Goal: Transaction & Acquisition: Obtain resource

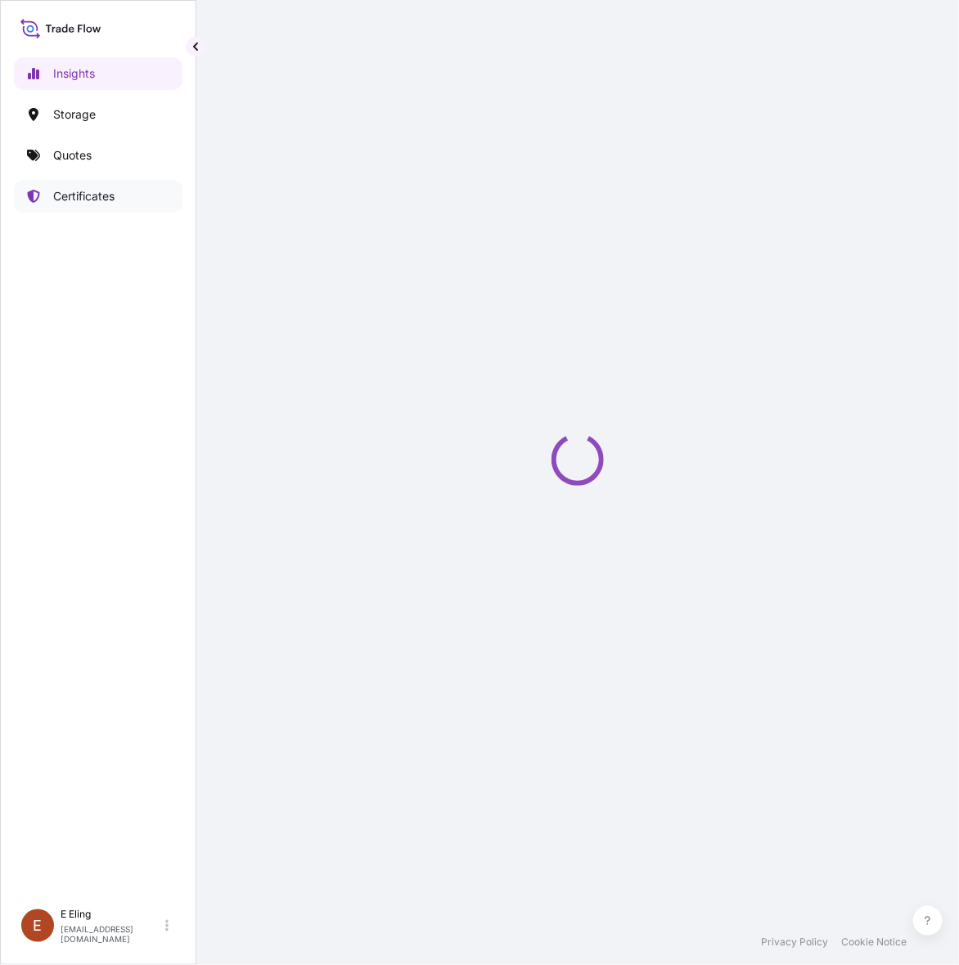
select select "2025"
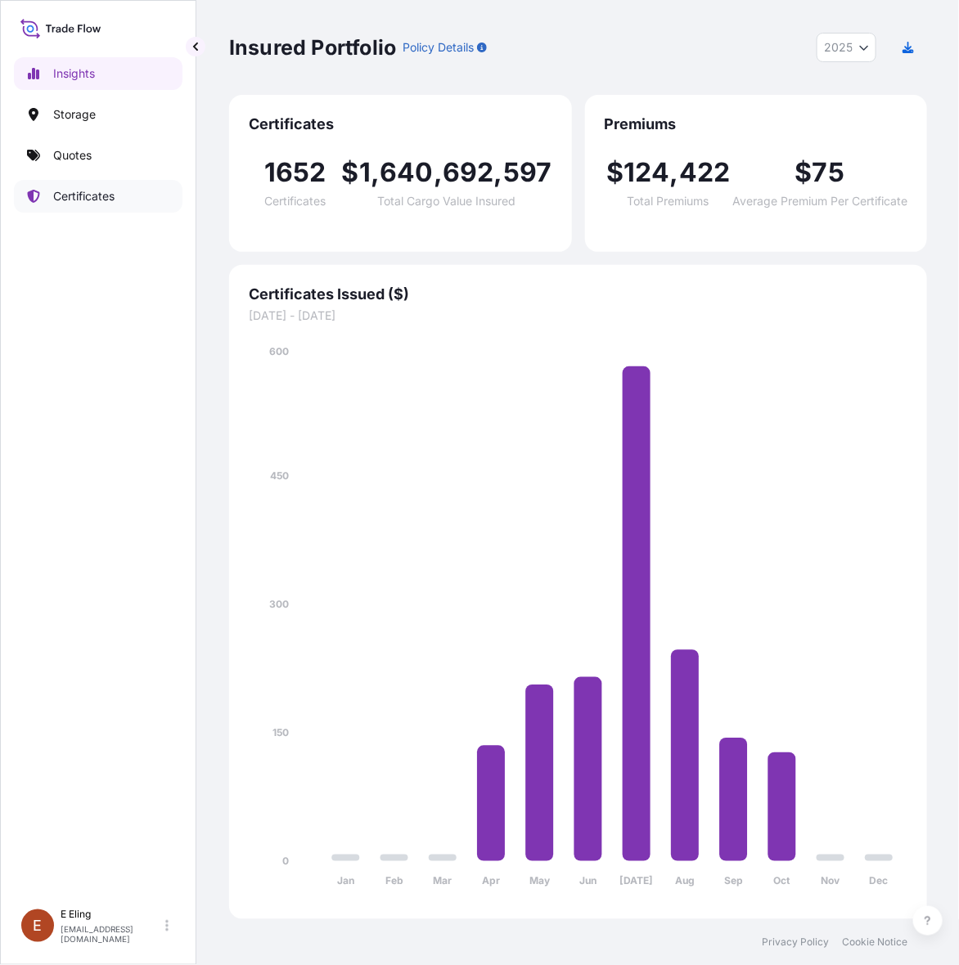
click at [106, 190] on p "Certificates" at bounding box center [83, 196] width 61 height 16
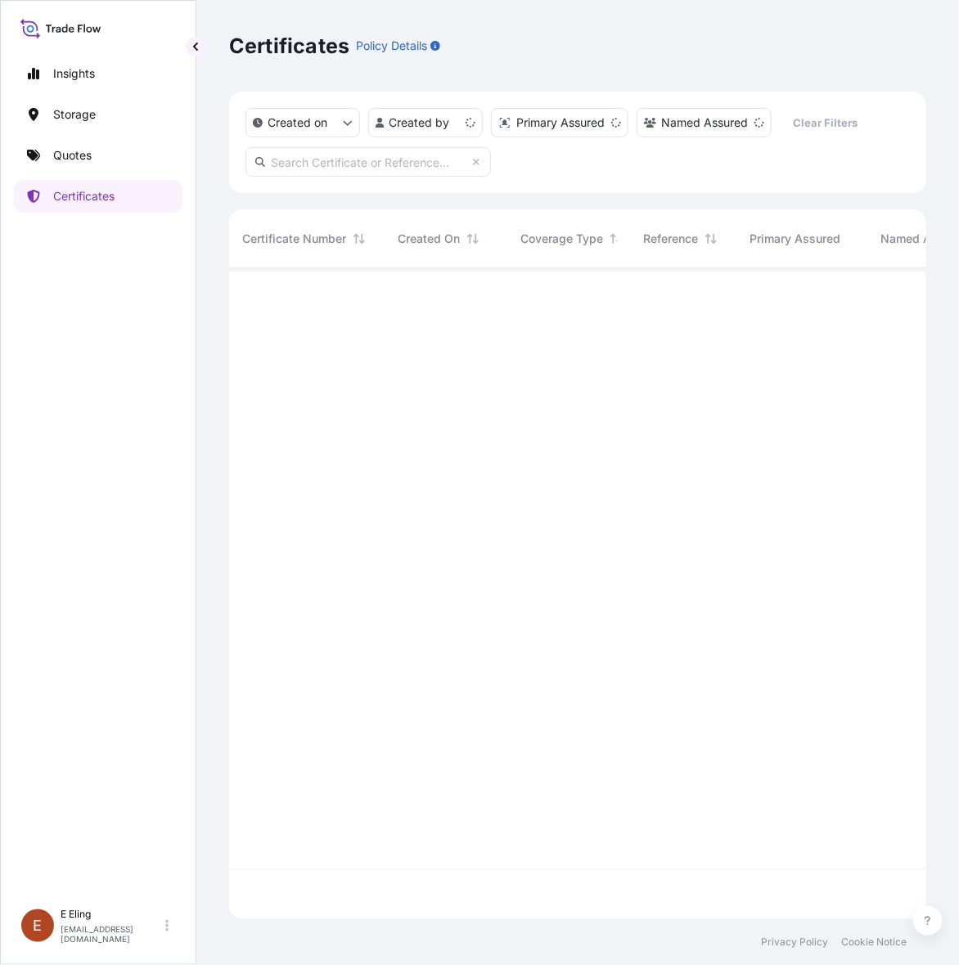
scroll to position [645, 681]
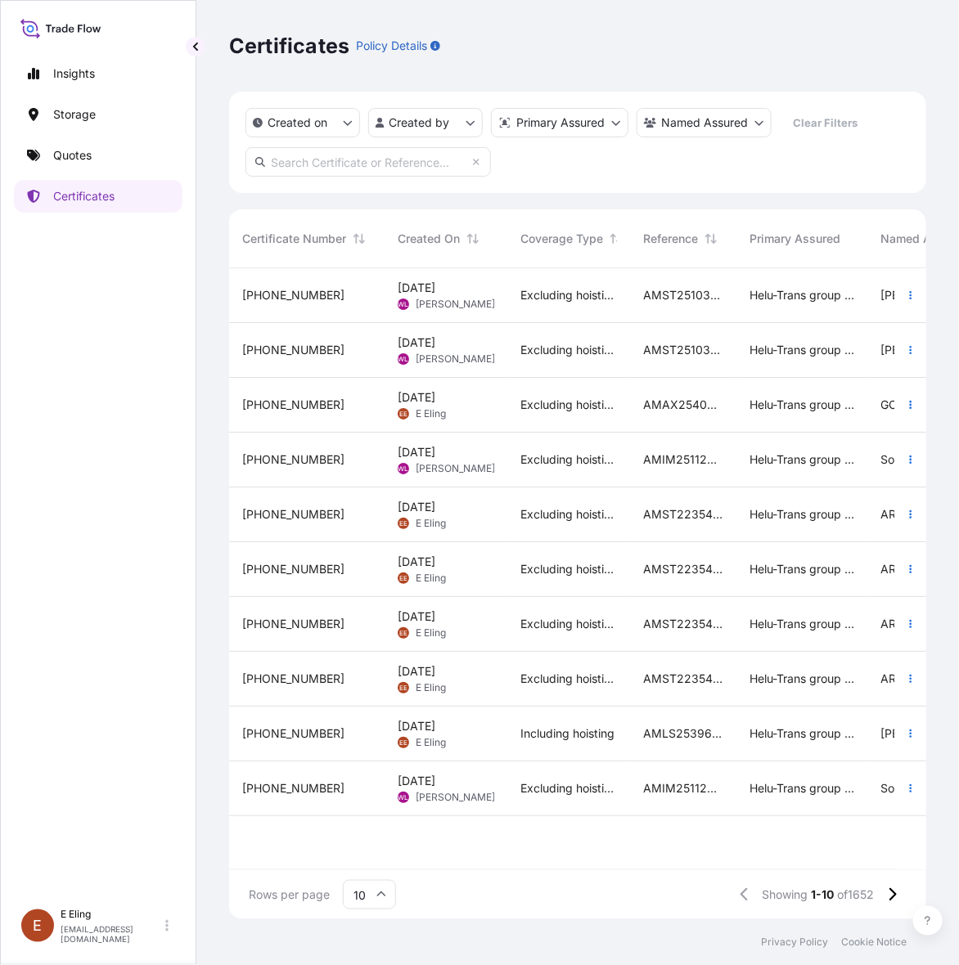
click at [410, 156] on input "text" at bounding box center [367, 161] width 245 height 29
paste input "[PHONE_NUMBER]"
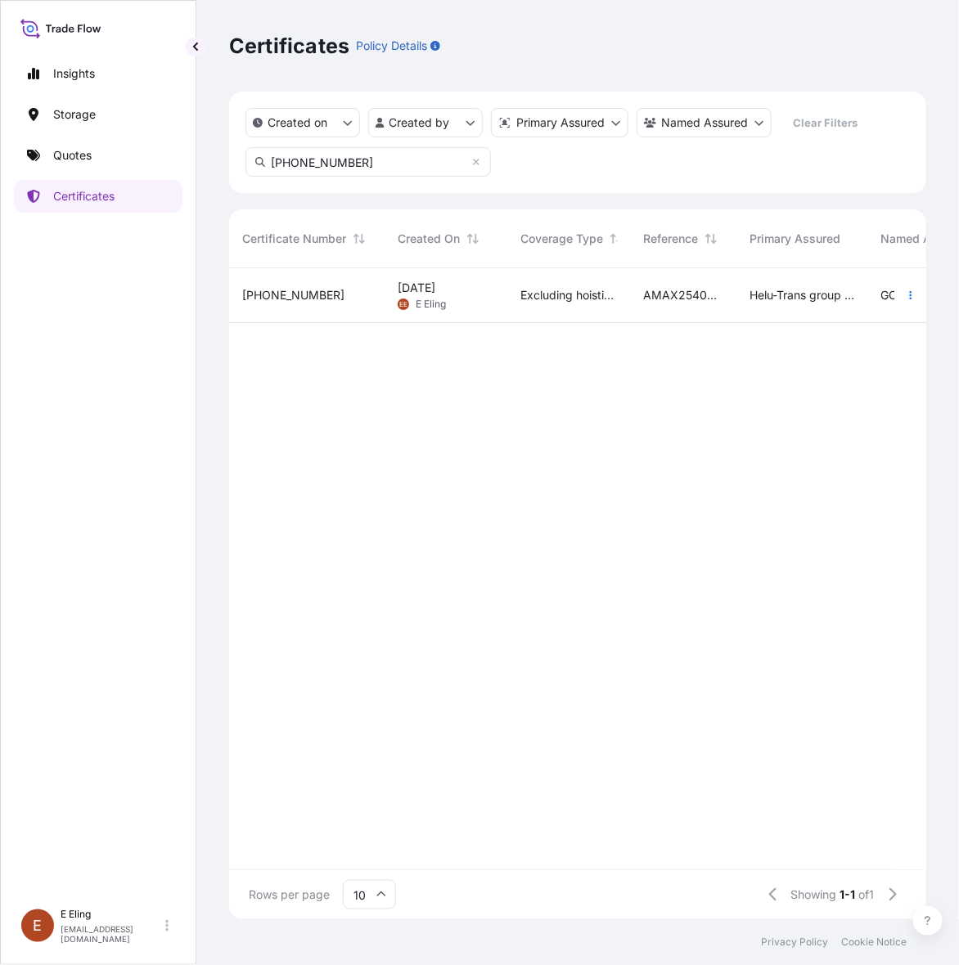
type input "[PHONE_NUMBER]"
click at [757, 282] on div "Helu-Trans group of companies and their subsidiaries" at bounding box center [801, 295] width 131 height 55
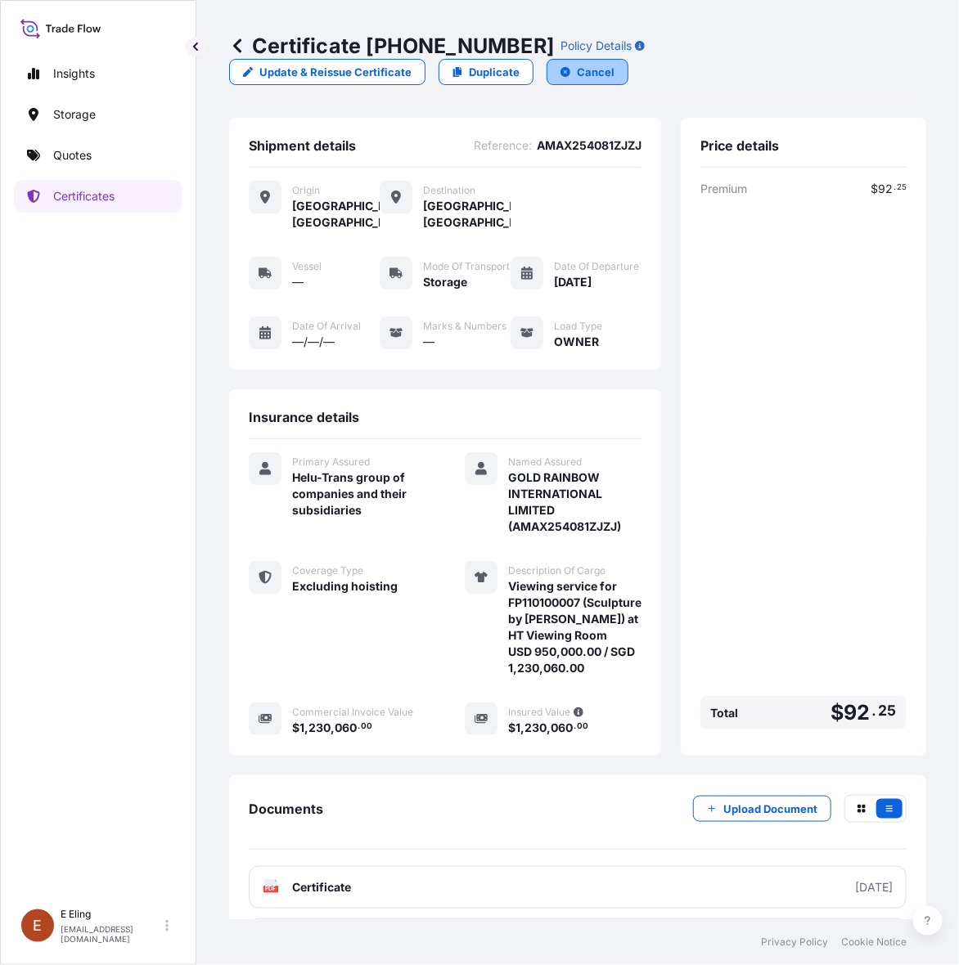
click at [560, 74] on icon "button" at bounding box center [565, 72] width 10 height 10
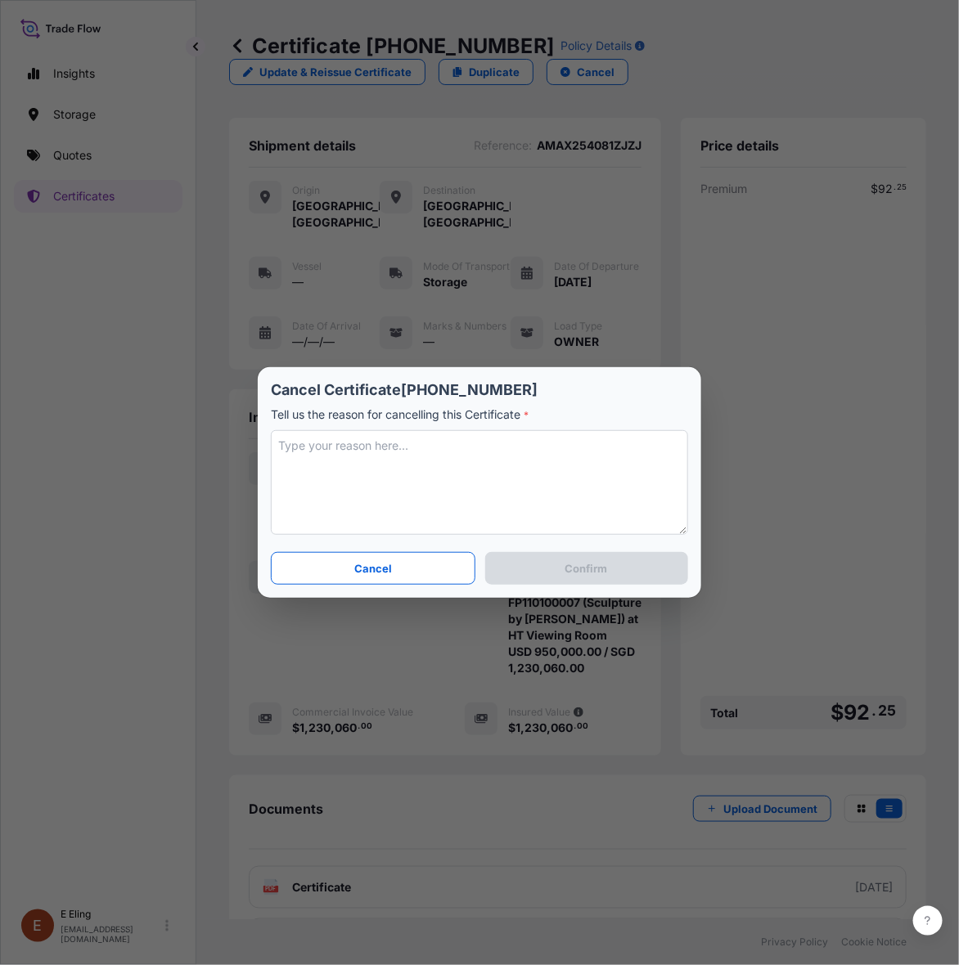
click at [416, 477] on textarea at bounding box center [479, 482] width 417 height 105
type textarea "change date to [DATE]"
click at [532, 560] on button "Confirm" at bounding box center [586, 568] width 203 height 33
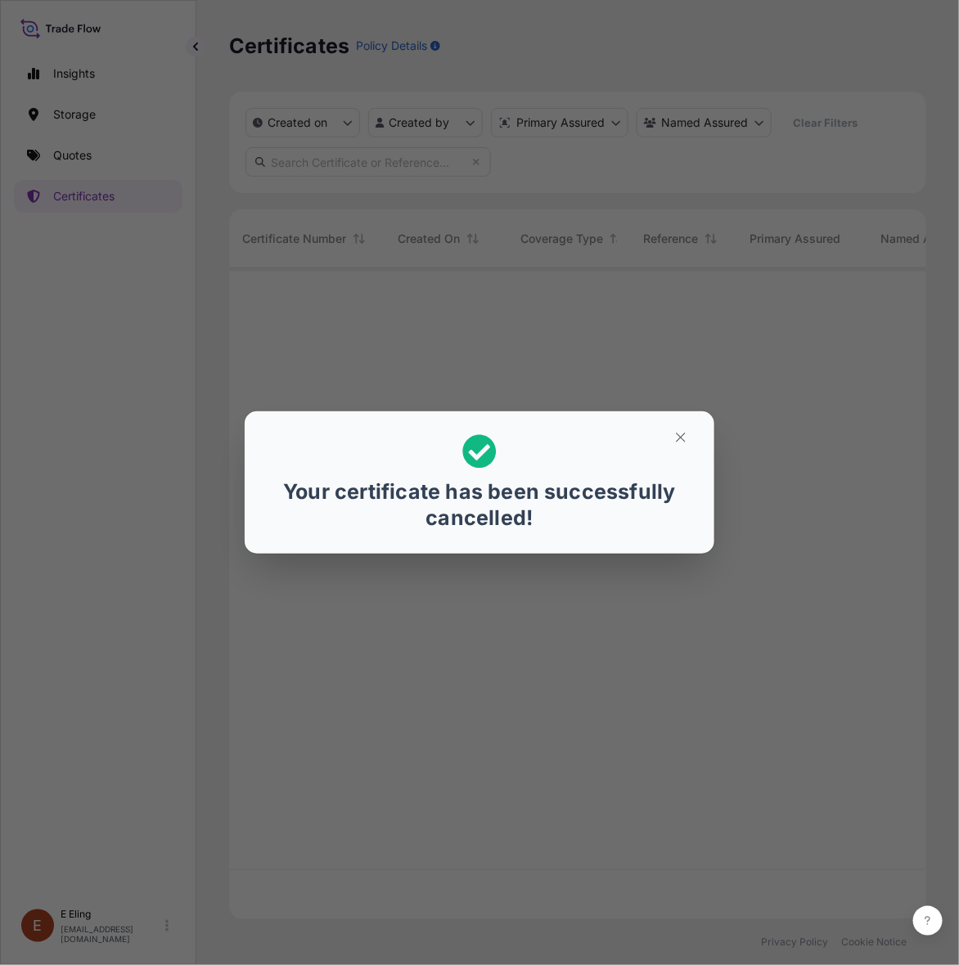
scroll to position [645, 681]
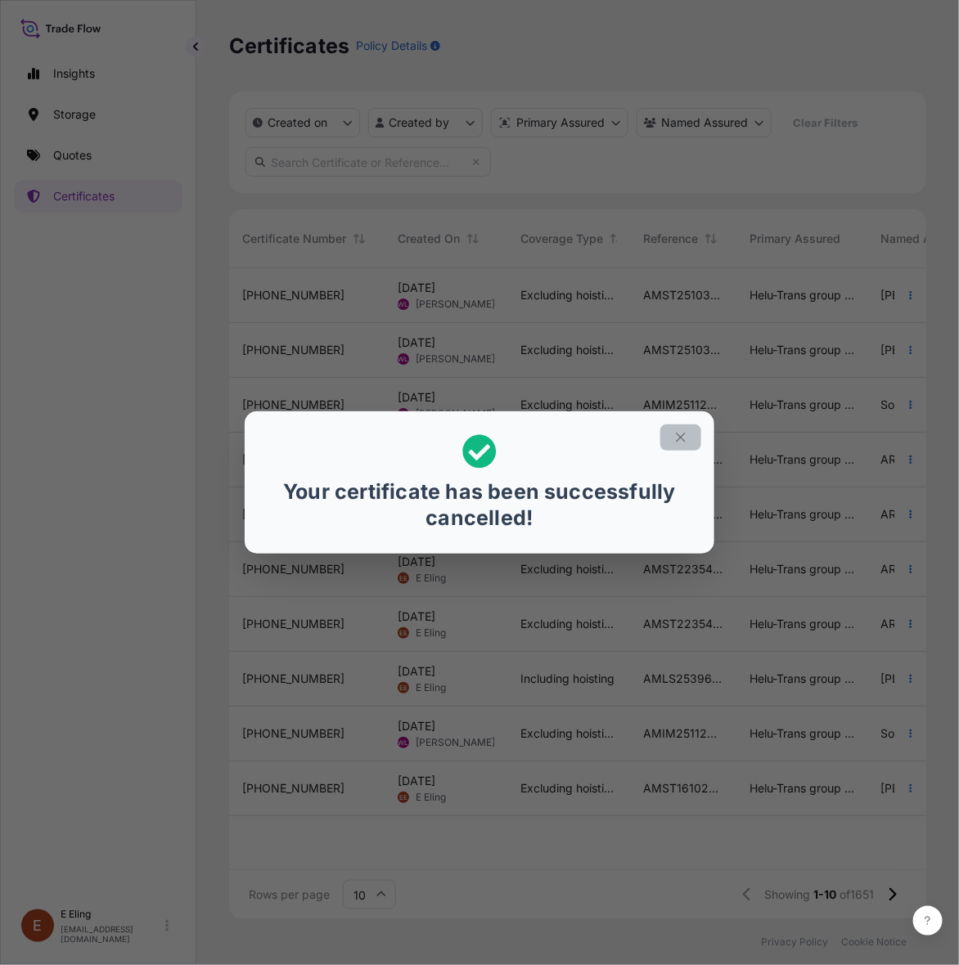
click at [688, 434] on button "button" at bounding box center [680, 438] width 41 height 26
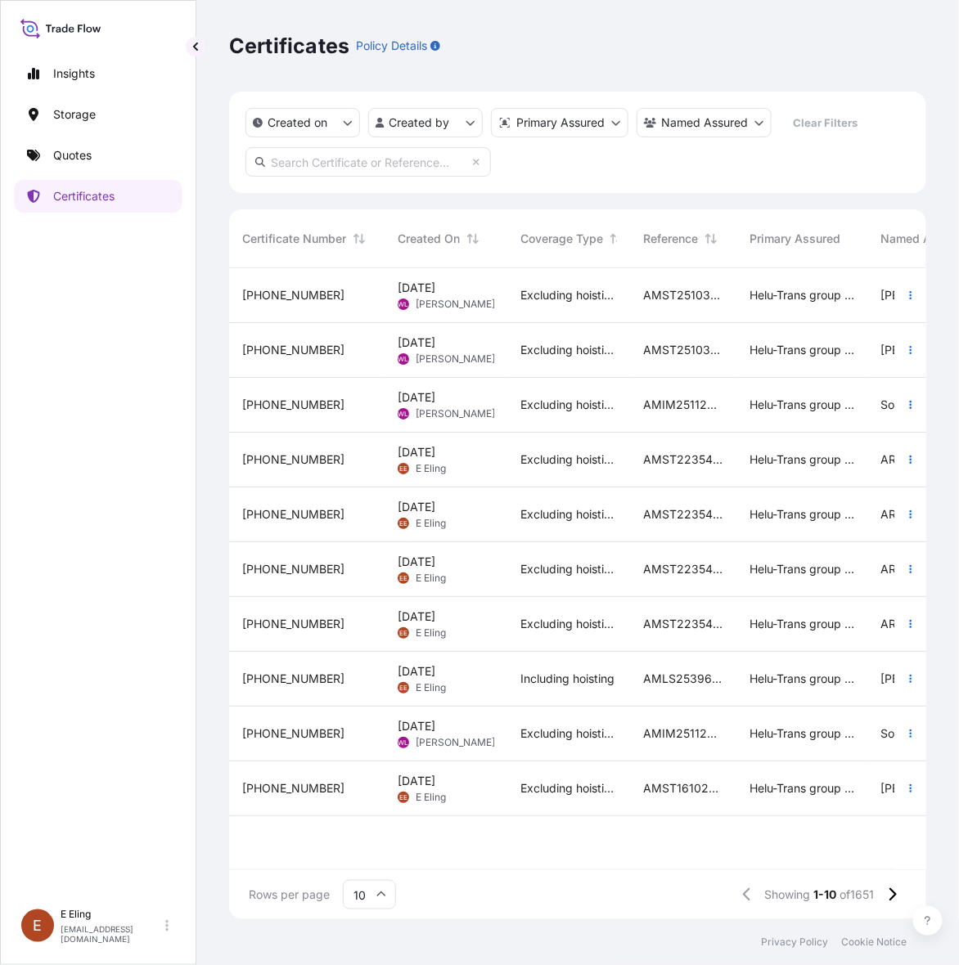
click at [116, 542] on div "Insights Storage Quotes Certificates" at bounding box center [98, 472] width 169 height 858
click at [173, 366] on div "Insights Storage Quotes Certificates" at bounding box center [98, 472] width 169 height 858
click at [107, 160] on link "Quotes" at bounding box center [98, 155] width 169 height 33
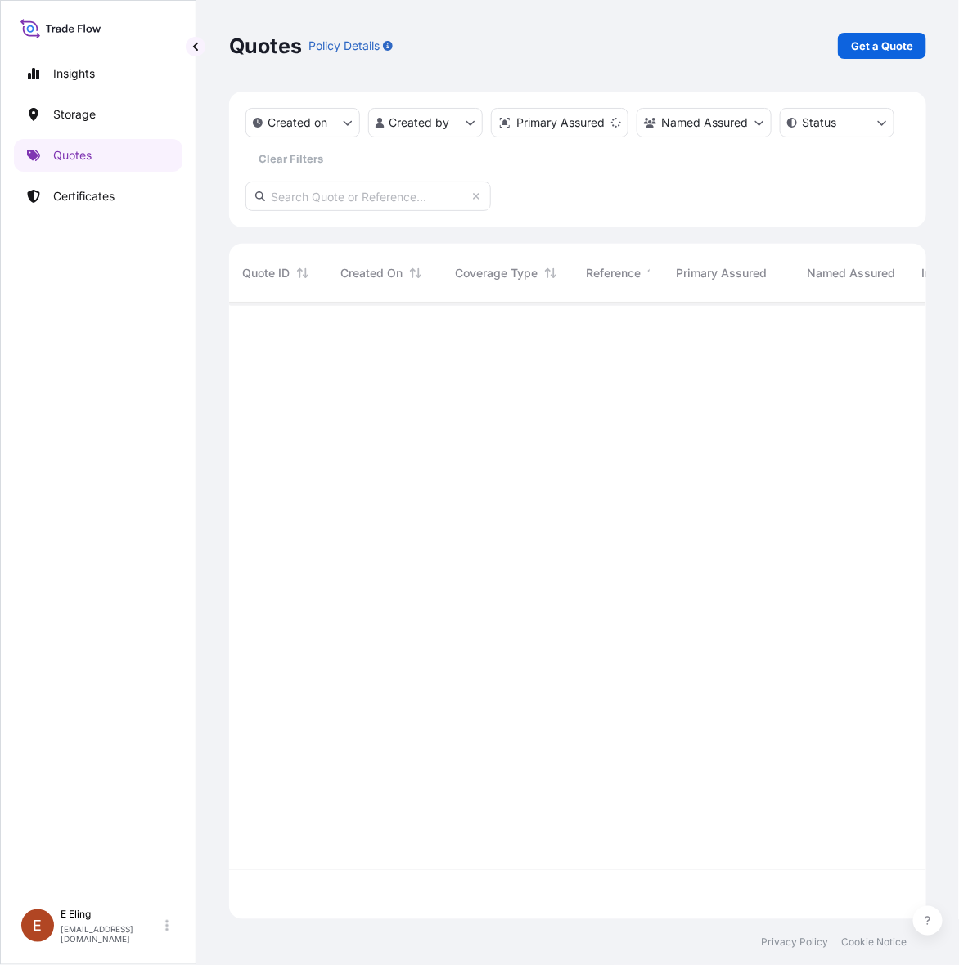
scroll to position [610, 681]
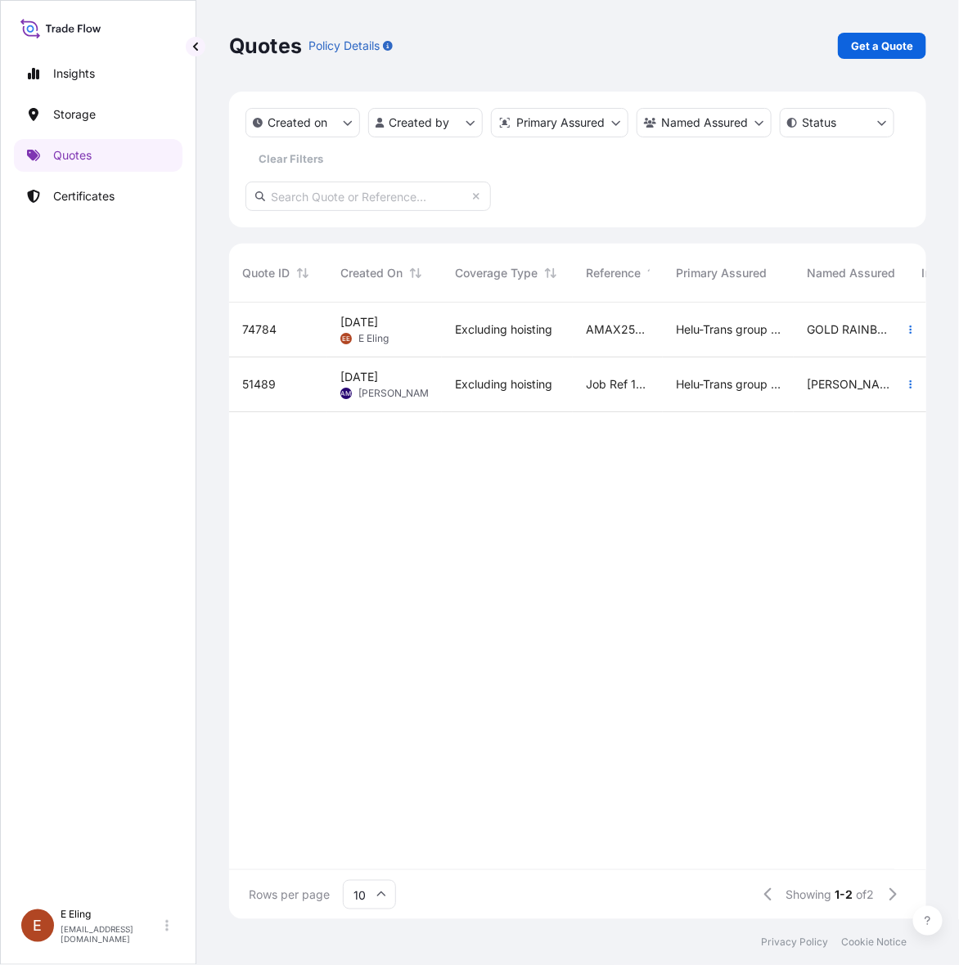
click at [660, 342] on div "AMAX254081ZJZJ" at bounding box center [618, 330] width 90 height 55
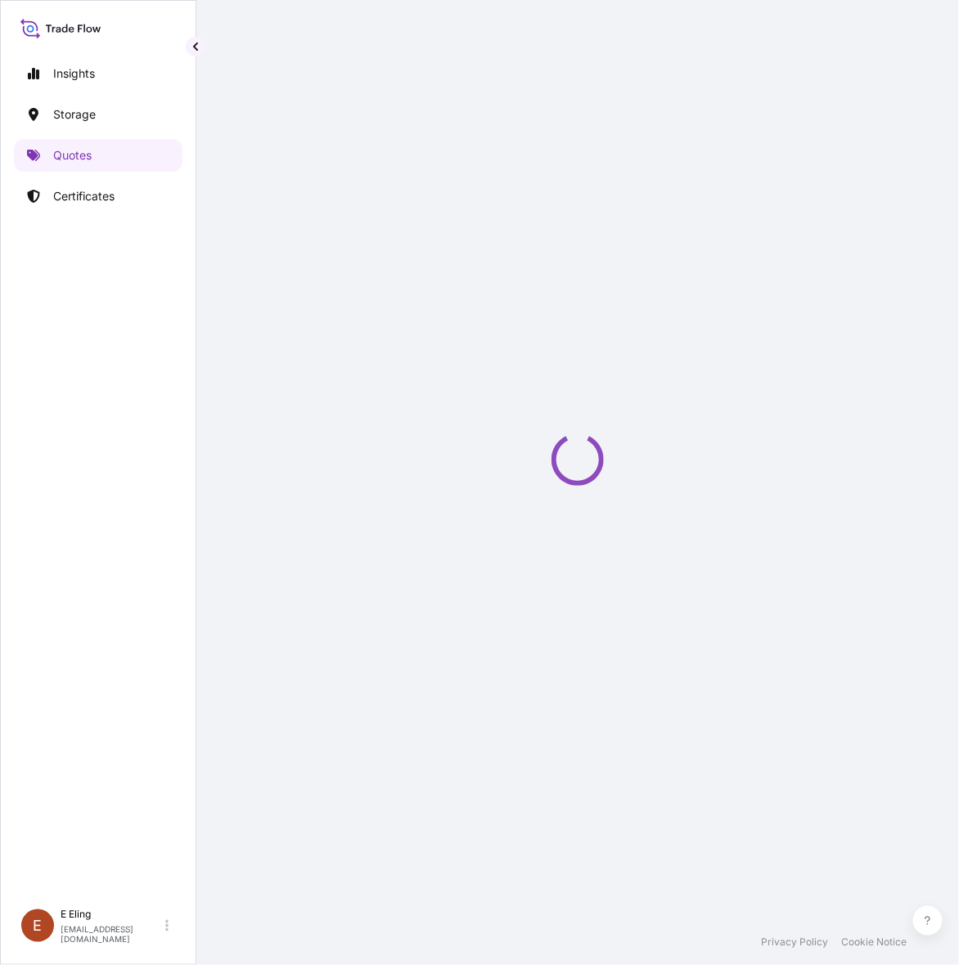
select select "STORAGE"
select select "Storage"
select select "[GEOGRAPHIC_DATA]"
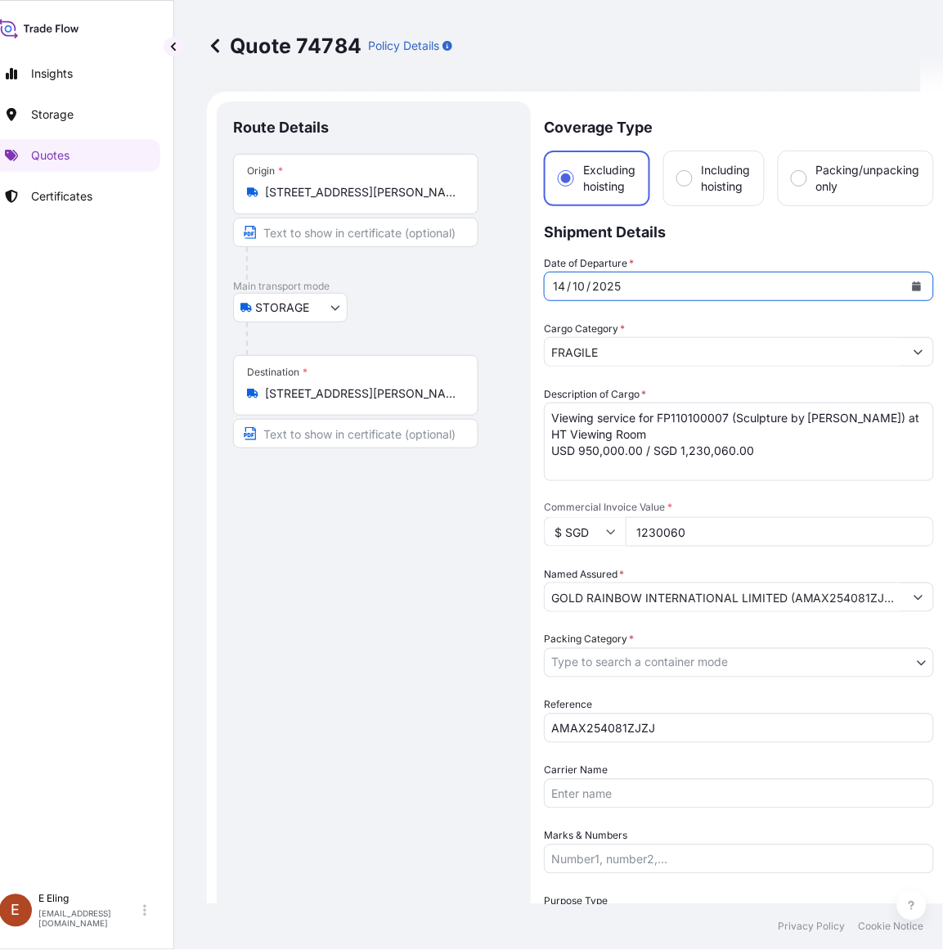
click at [913, 281] on icon "Calendar" at bounding box center [917, 286] width 10 height 10
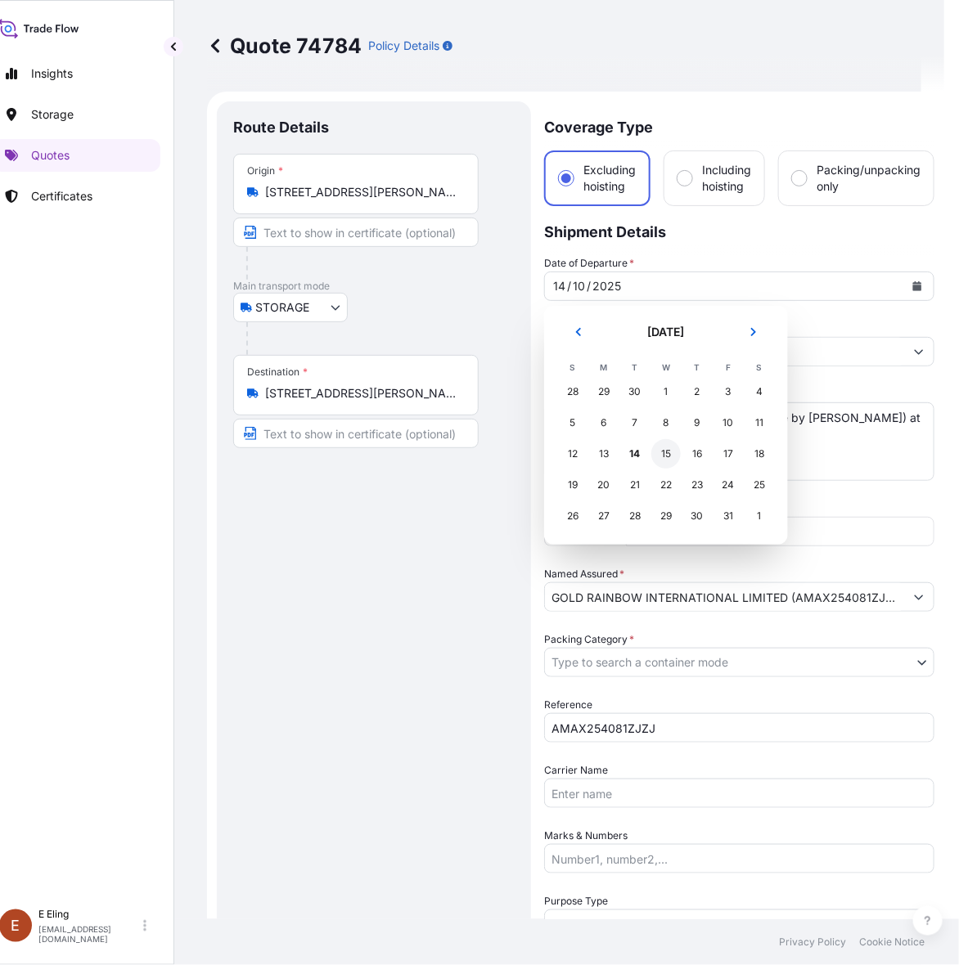
click at [668, 456] on div "15" at bounding box center [665, 453] width 29 height 29
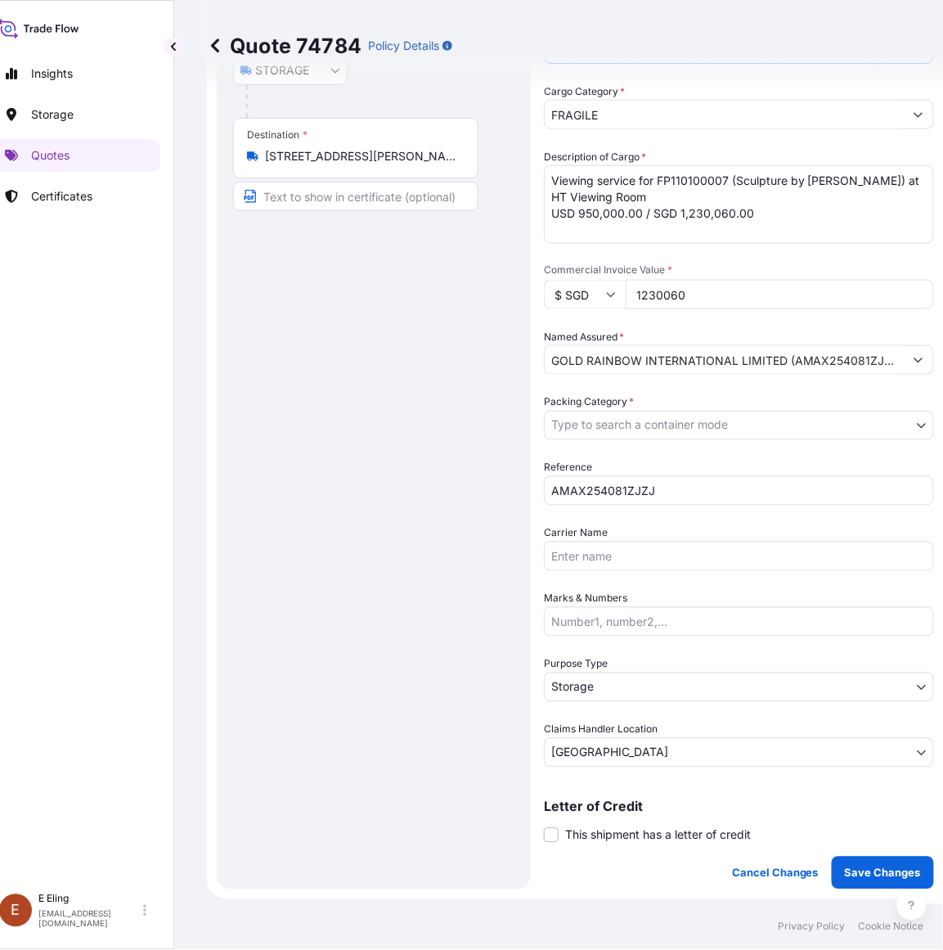
scroll to position [307, 0]
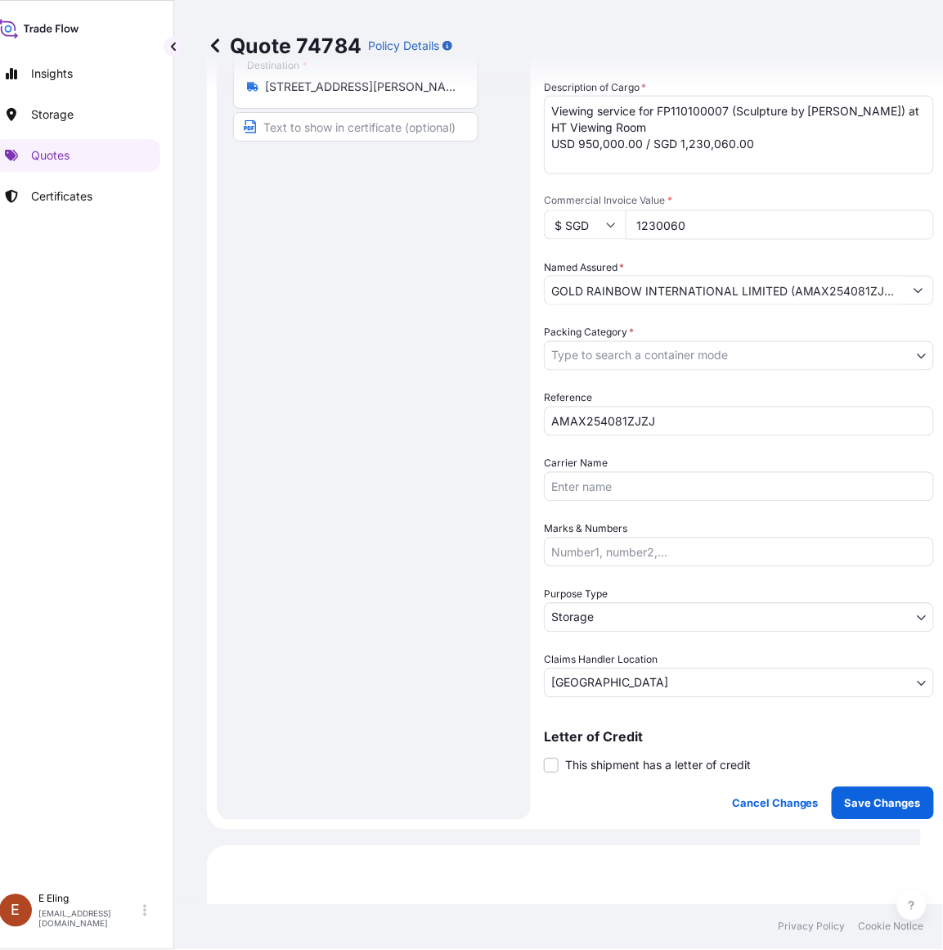
click at [661, 352] on body "Selected Date: [DATE] Insights Storage Quotes Certificates [PERSON_NAME] [EMAIL…" at bounding box center [449, 475] width 943 height 950
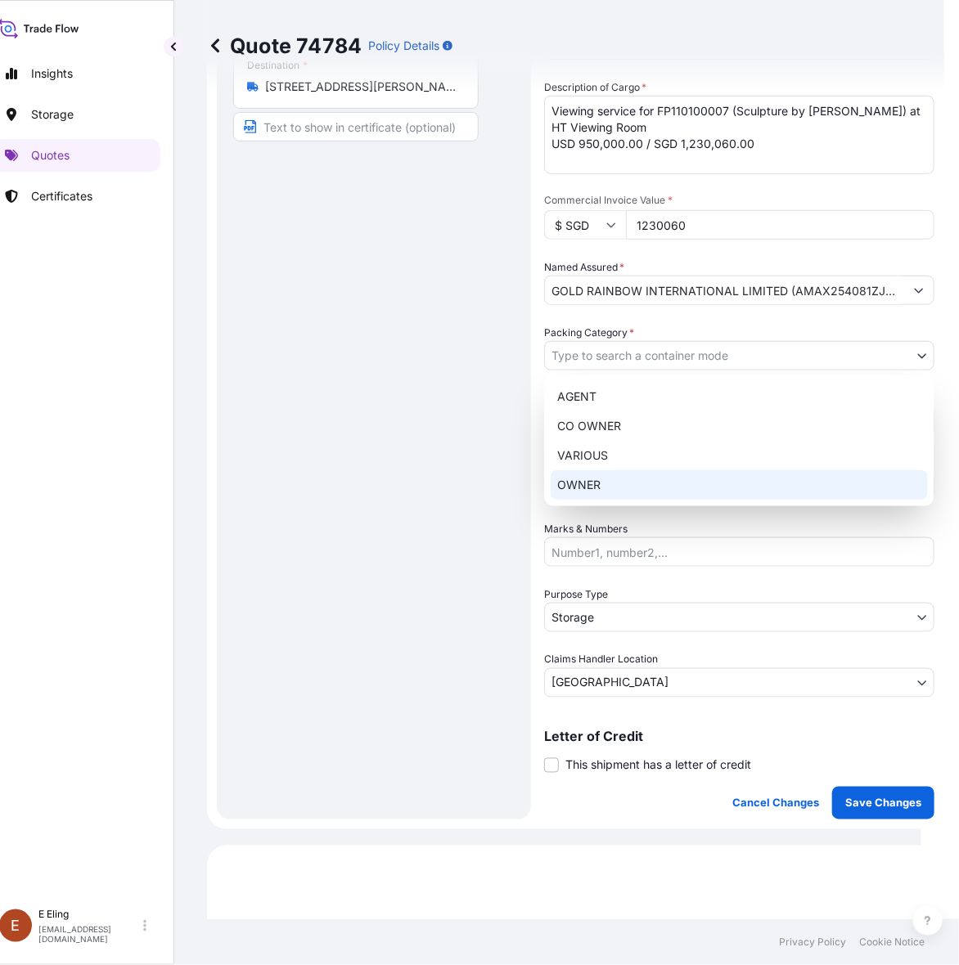
click at [618, 480] on div "OWNER" at bounding box center [739, 484] width 377 height 29
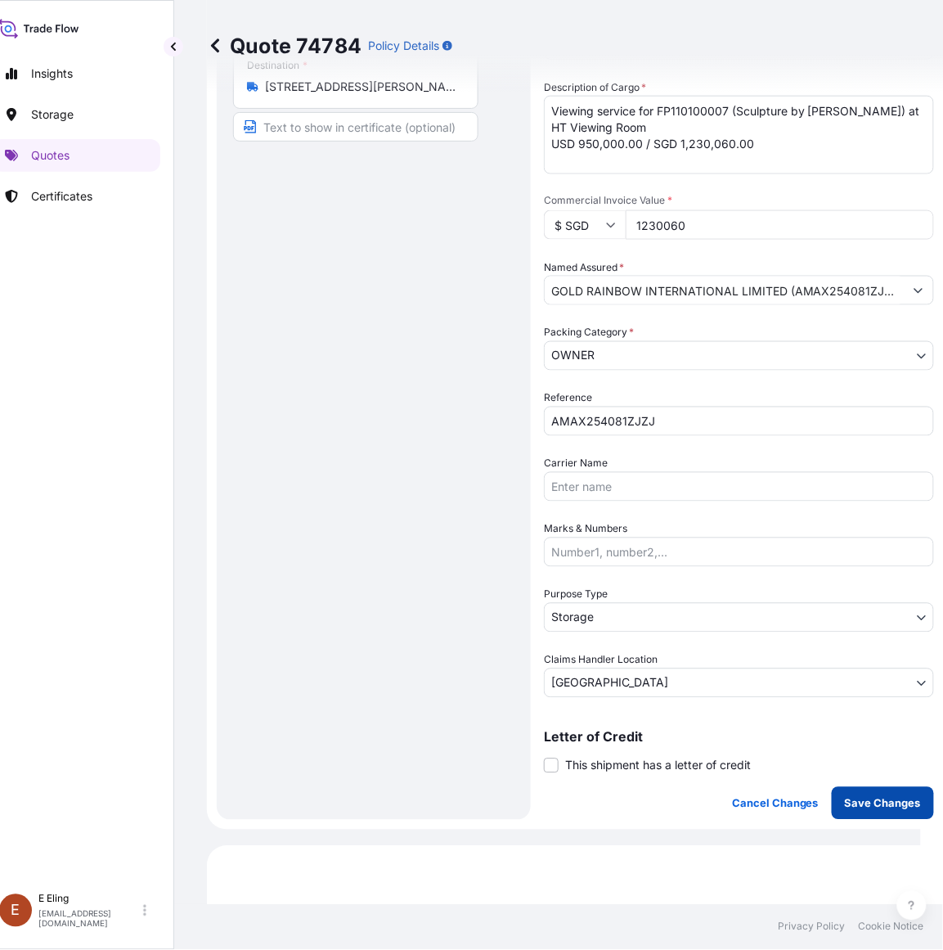
click at [874, 795] on p "Save Changes" at bounding box center [883, 803] width 76 height 16
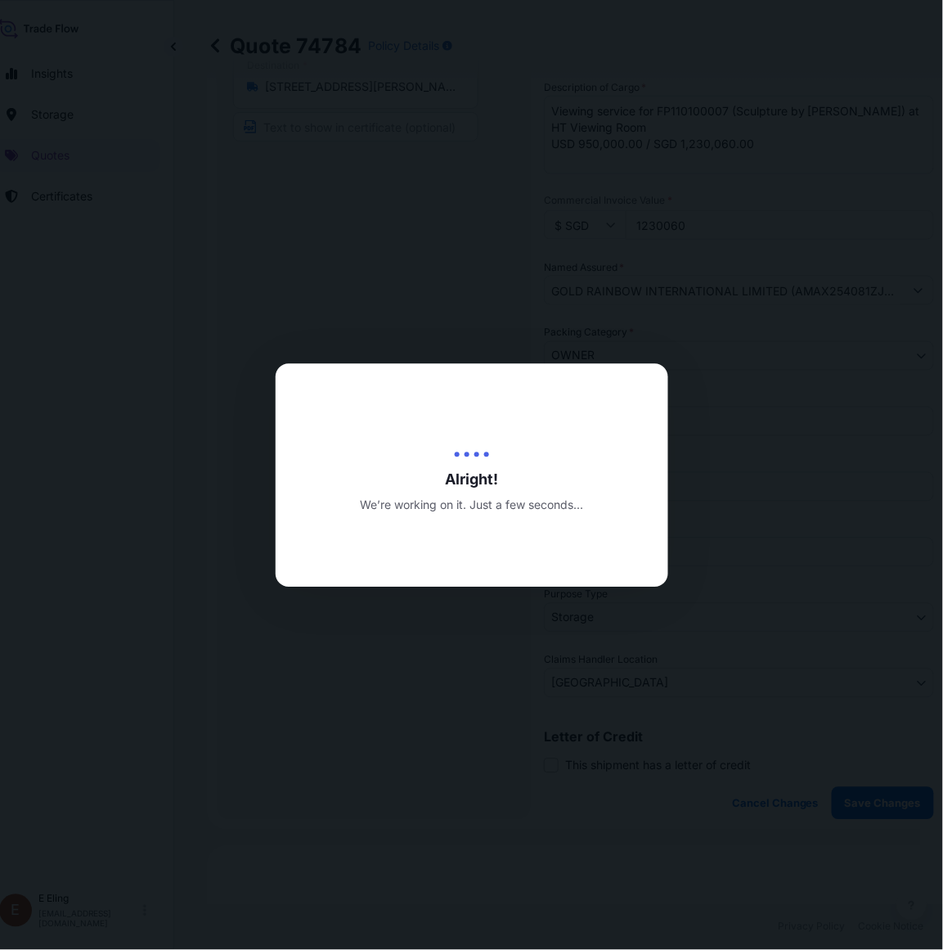
type input "[DATE]"
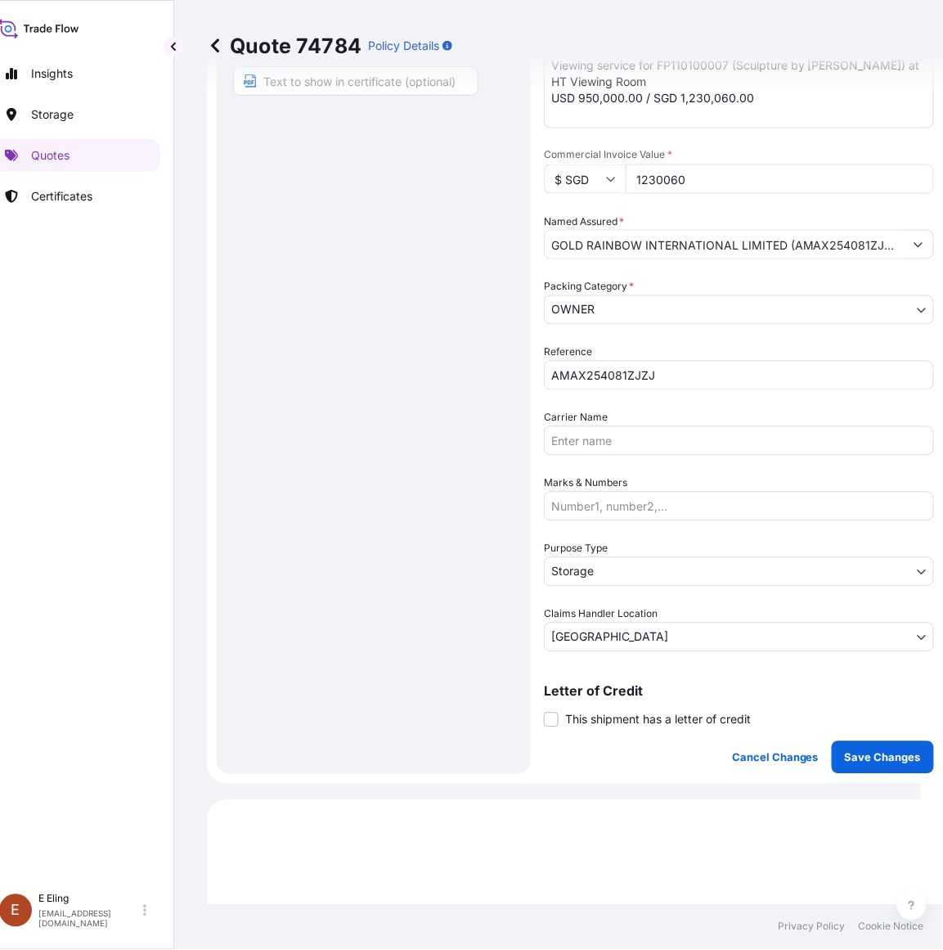
select select "STORAGE"
select select "Storage"
select select "[GEOGRAPHIC_DATA]"
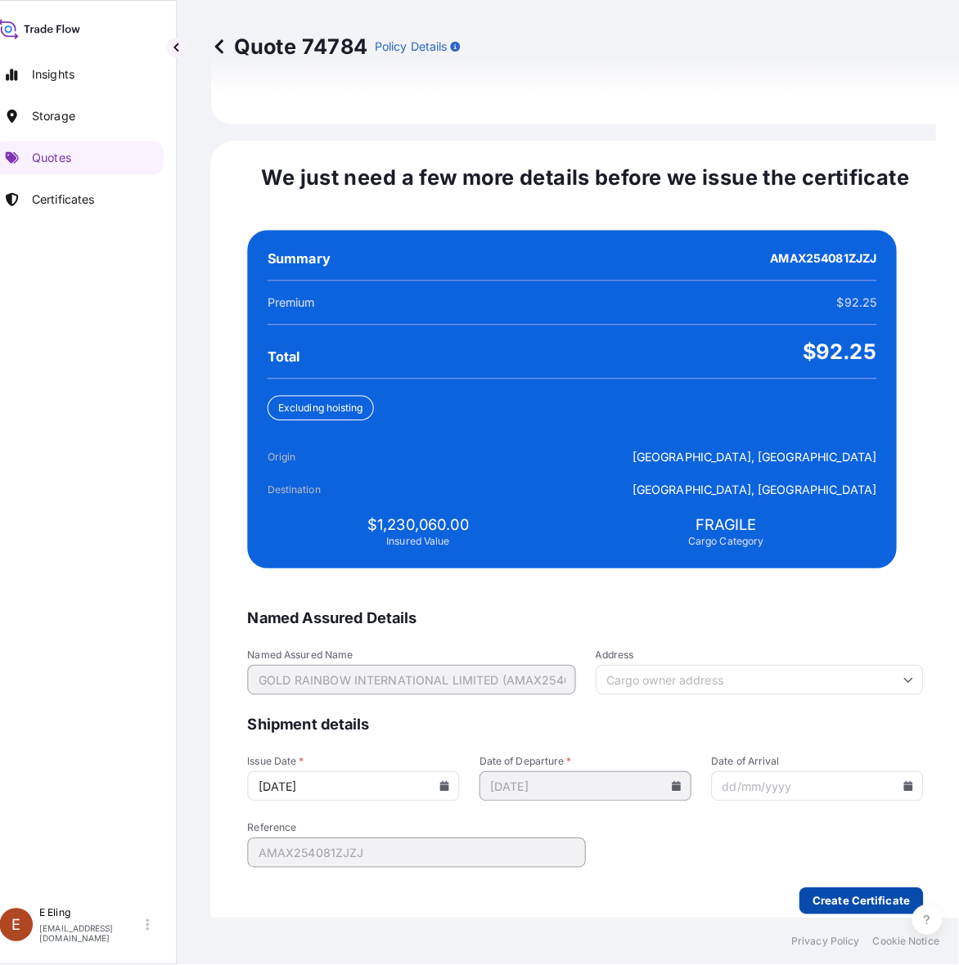
scroll to position [0, 22]
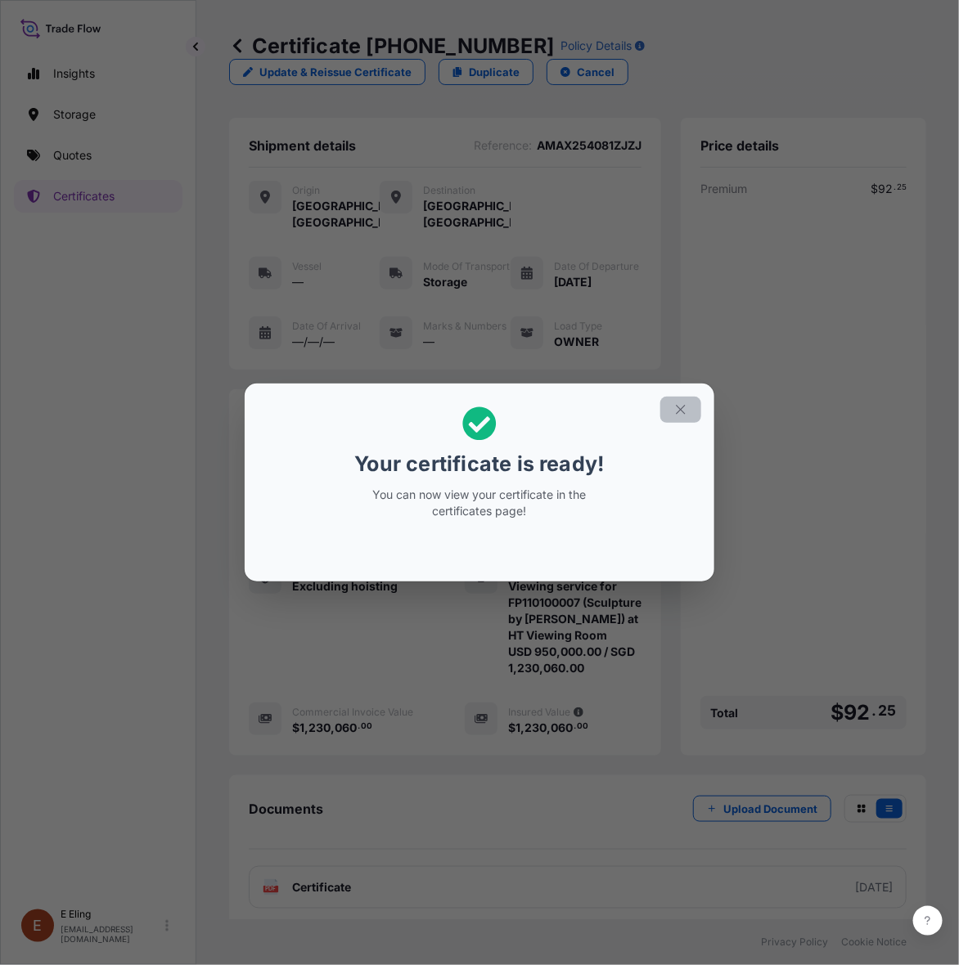
click at [676, 410] on icon "button" at bounding box center [680, 409] width 15 height 15
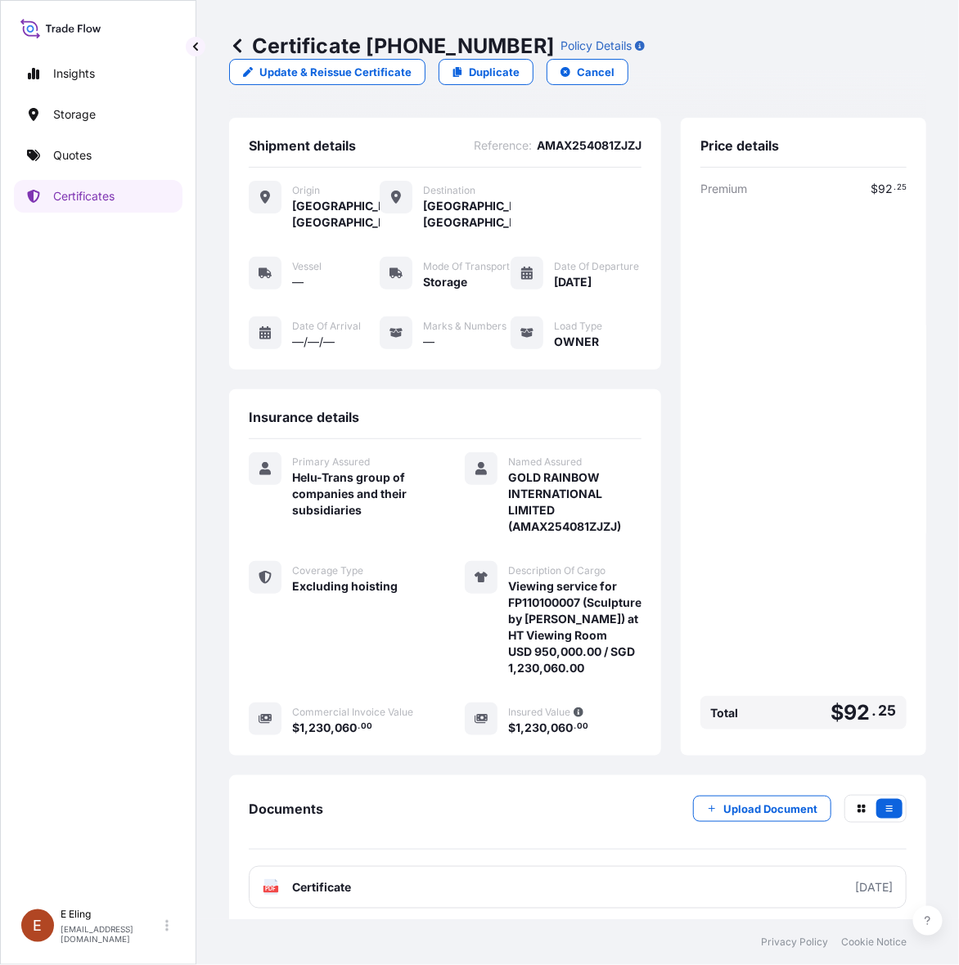
scroll to position [47, 0]
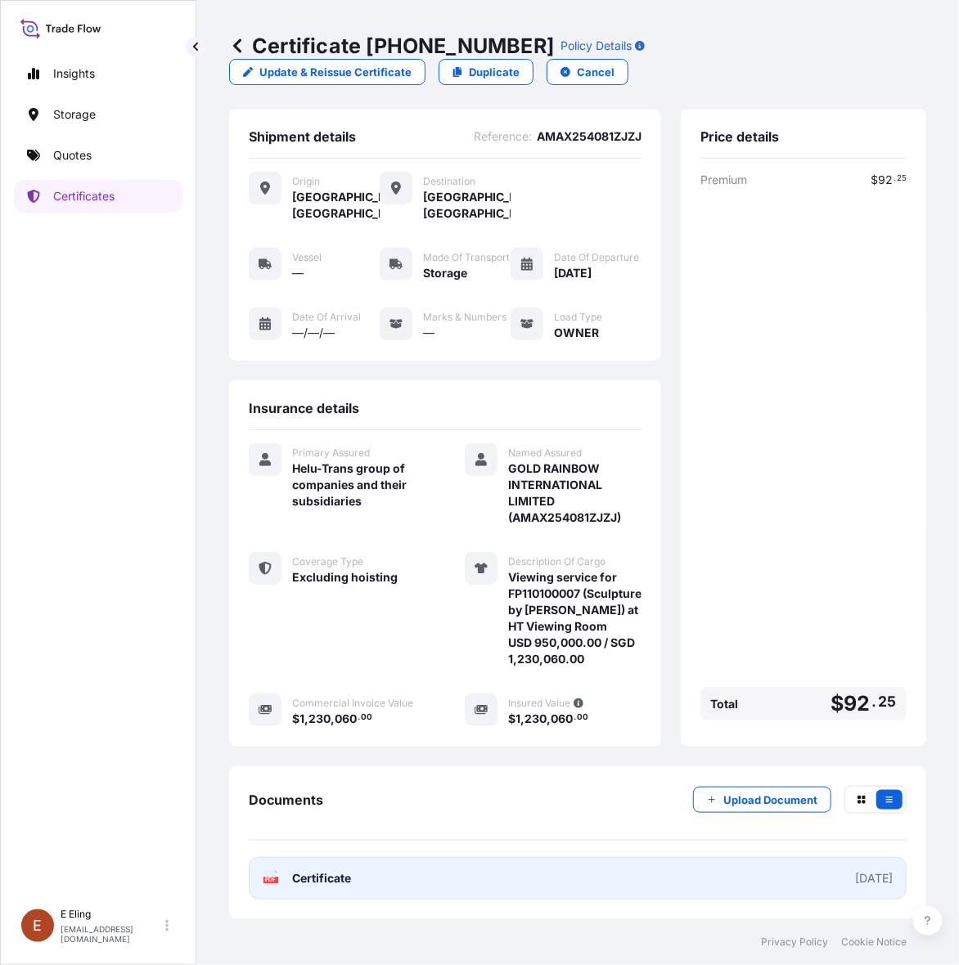
click at [481, 874] on link "PDF Certificate [DATE]" at bounding box center [578, 878] width 658 height 43
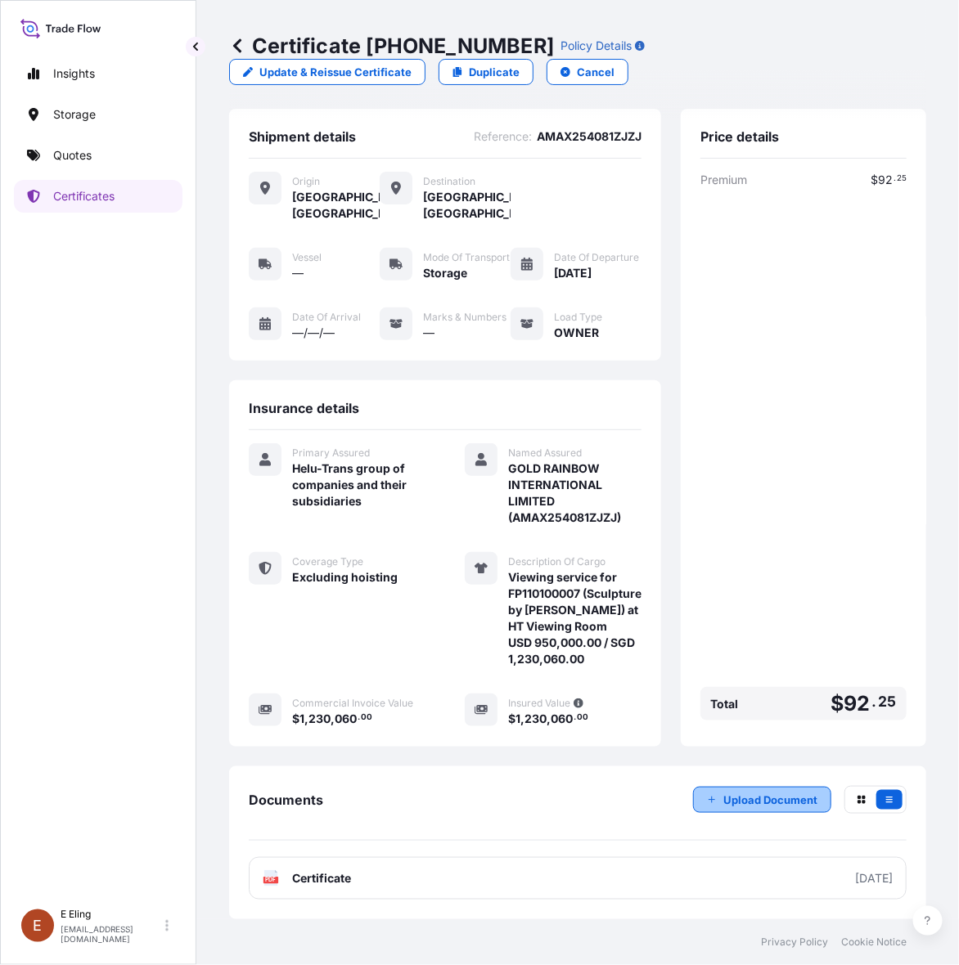
click at [761, 807] on p "Upload Document" at bounding box center [770, 800] width 94 height 16
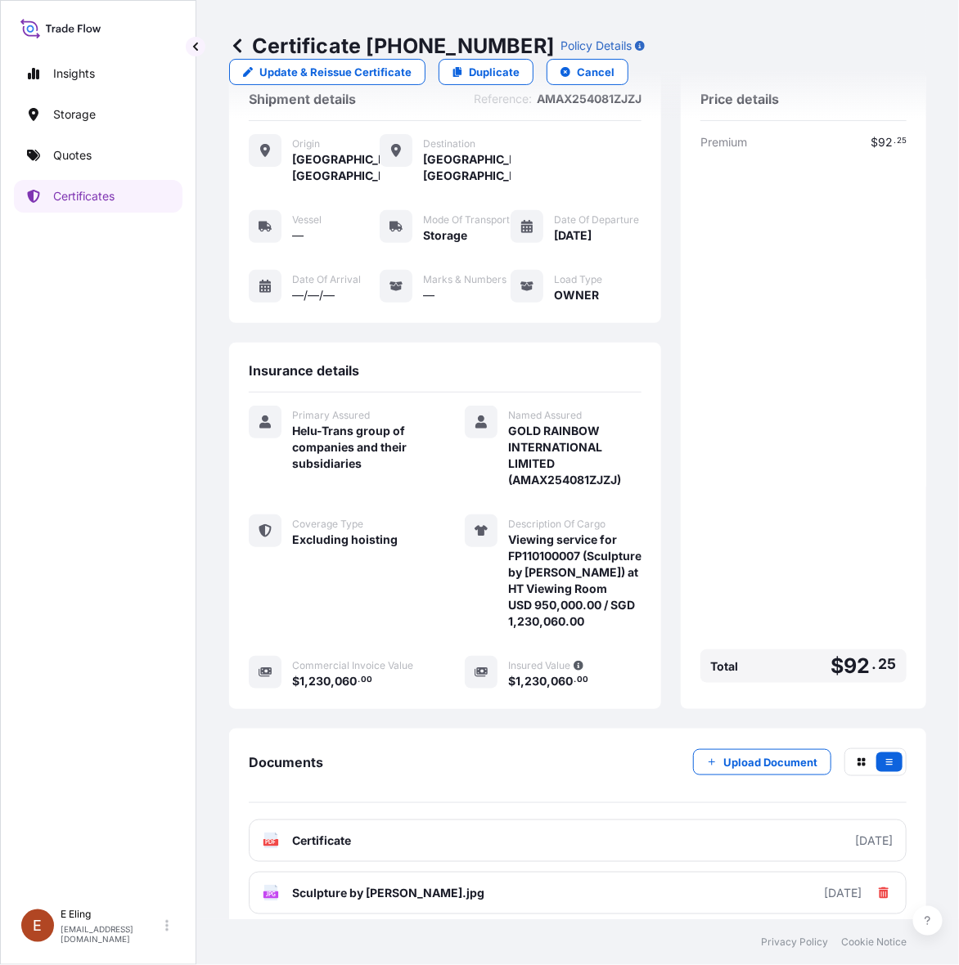
click at [816, 235] on div "Premium $ 92 . 25 Total $ 92 . 25" at bounding box center [803, 411] width 206 height 555
